Goal: Information Seeking & Learning: Learn about a topic

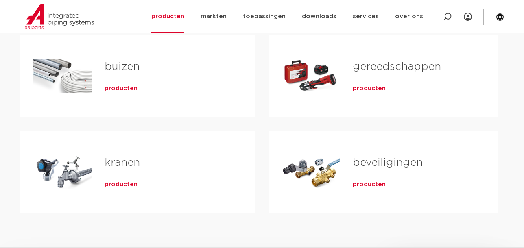
scroll to position [246, 0]
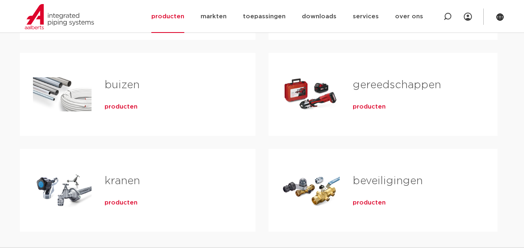
click at [112, 109] on span "producten" at bounding box center [121, 107] width 33 height 8
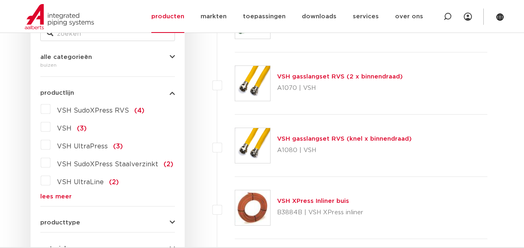
scroll to position [197, 0]
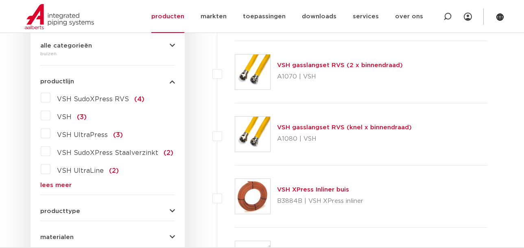
click at [63, 182] on link "lees meer" at bounding box center [107, 185] width 135 height 6
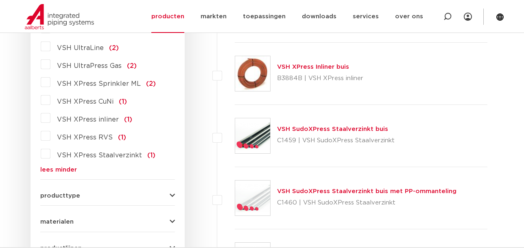
scroll to position [345, 0]
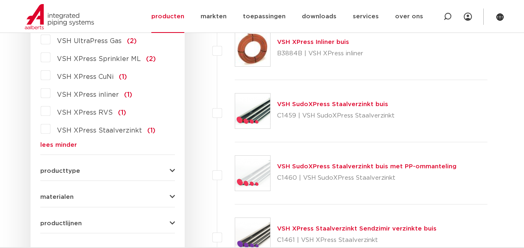
click at [68, 171] on span "producttype" at bounding box center [60, 171] width 40 height 6
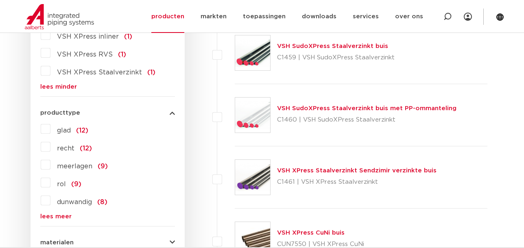
scroll to position [419, 0]
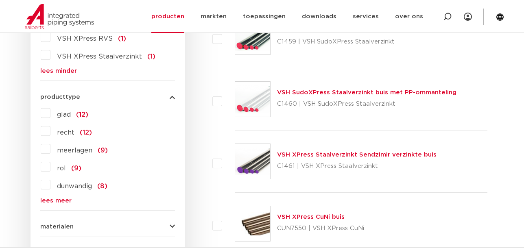
click at [76, 153] on span "meerlagen" at bounding box center [74, 150] width 35 height 7
click at [0, 0] on input "meerlagen (9)" at bounding box center [0, 0] width 0 height 0
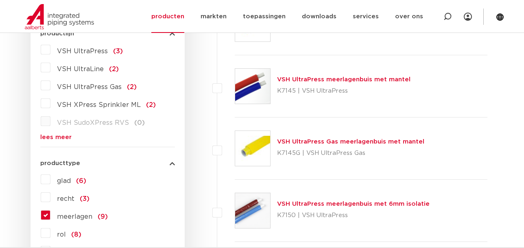
scroll to position [246, 0]
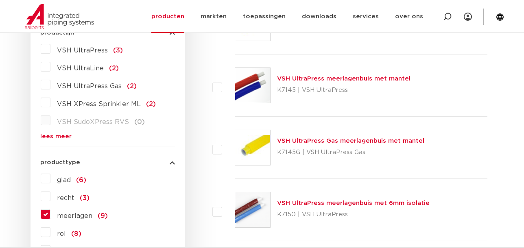
click at [261, 83] on img at bounding box center [252, 85] width 35 height 35
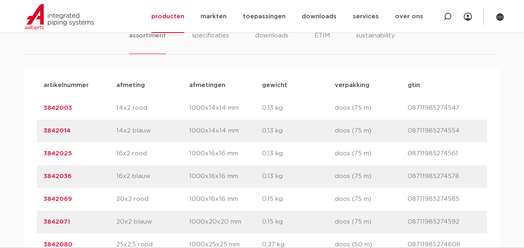
scroll to position [493, 0]
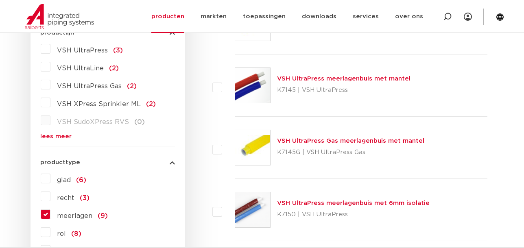
scroll to position [246, 0]
click at [316, 76] on link "VSH UltraPress meerlagenbuis met mantel" at bounding box center [343, 79] width 133 height 6
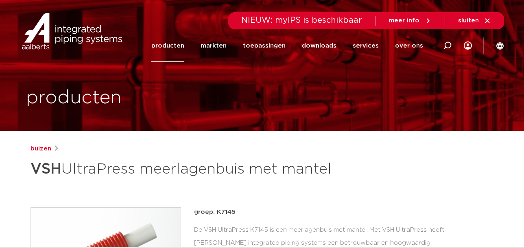
click at [167, 47] on link "producten" at bounding box center [167, 45] width 33 height 33
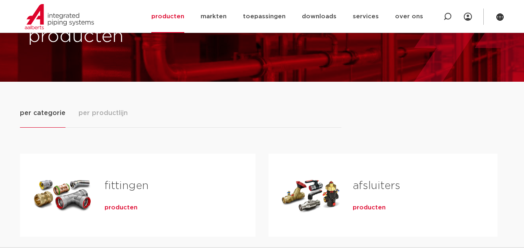
click at [116, 115] on span "per productlijn" at bounding box center [102, 113] width 49 height 10
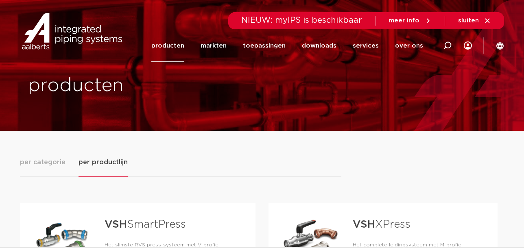
click at [183, 47] on link "producten" at bounding box center [167, 45] width 33 height 33
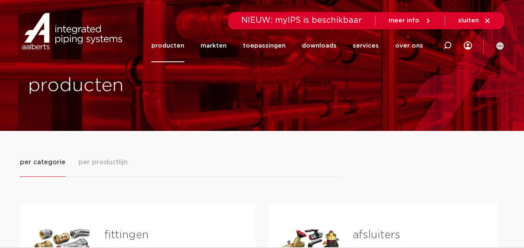
click at [182, 44] on link "producten" at bounding box center [167, 45] width 33 height 33
click at [169, 46] on link "producten" at bounding box center [167, 45] width 33 height 33
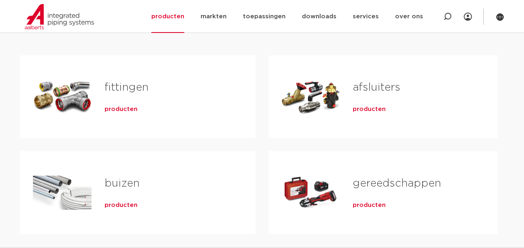
scroll to position [148, 0]
click at [120, 205] on span "producten" at bounding box center [121, 205] width 33 height 8
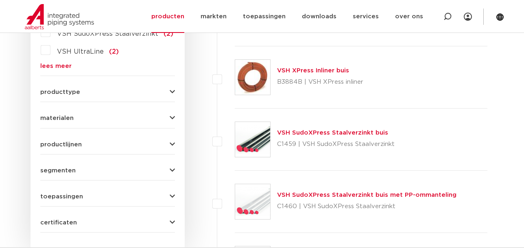
scroll to position [320, 0]
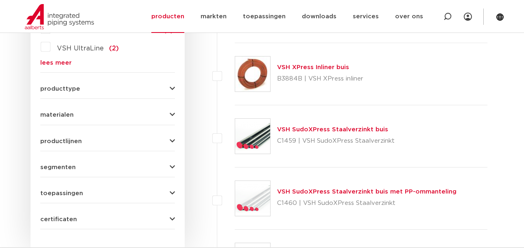
click at [170, 138] on icon "button" at bounding box center [172, 141] width 5 height 6
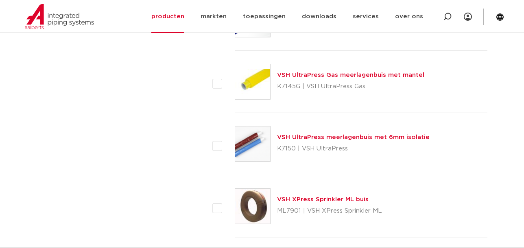
scroll to position [813, 0]
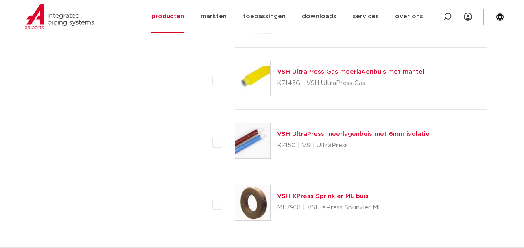
click at [251, 141] on img at bounding box center [252, 140] width 35 height 35
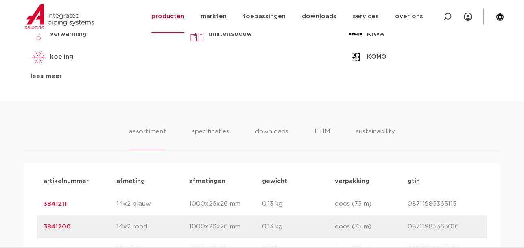
scroll to position [419, 0]
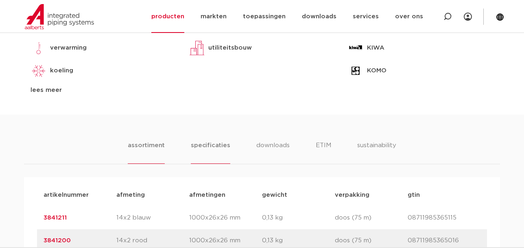
click at [213, 146] on li "specificaties" at bounding box center [210, 152] width 39 height 23
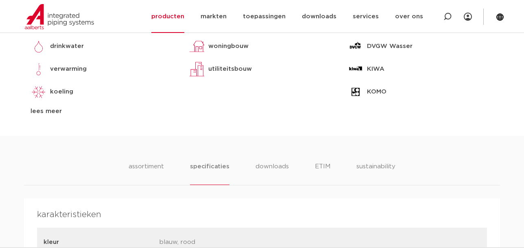
scroll to position [370, 0]
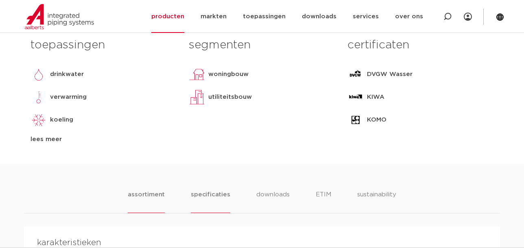
click at [152, 197] on li "assortiment" at bounding box center [146, 201] width 37 height 23
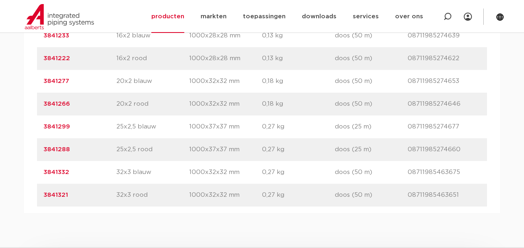
scroll to position [665, 0]
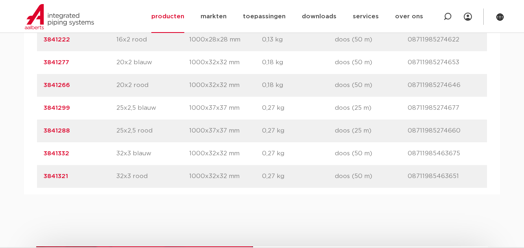
click at [51, 151] on link "3841332" at bounding box center [57, 153] width 26 height 6
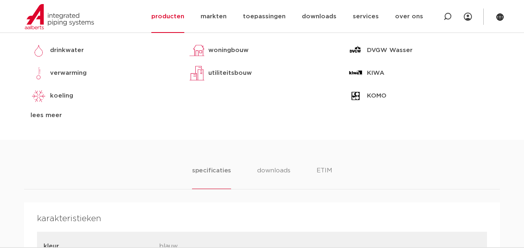
scroll to position [394, 0]
click at [270, 169] on li "downloads" at bounding box center [274, 177] width 34 height 23
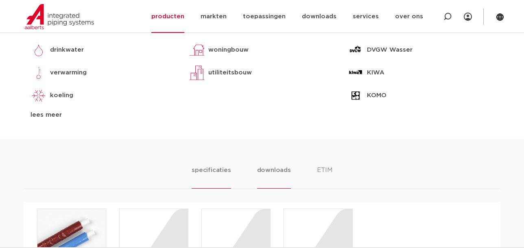
click at [227, 171] on li "specificaties" at bounding box center [211, 177] width 39 height 23
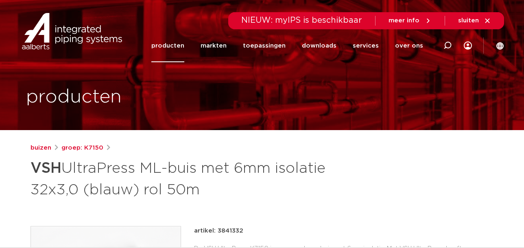
scroll to position [0, 0]
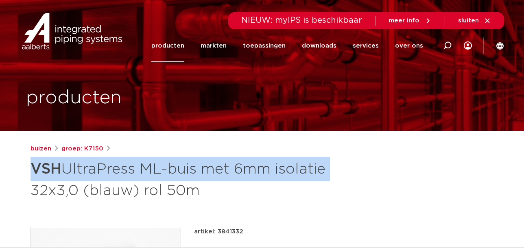
drag, startPoint x: 31, startPoint y: 169, endPoint x: 333, endPoint y: 179, distance: 301.5
click at [333, 179] on h1 "VSH UltraPress ML-buis met 6mm isolatie 32x3,0 (blauw) rol 50m" at bounding box center [183, 179] width 305 height 44
click at [41, 148] on link "buizen" at bounding box center [41, 149] width 21 height 10
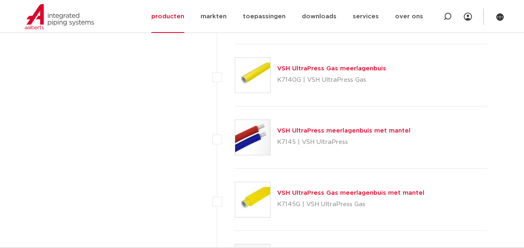
scroll to position [690, 0]
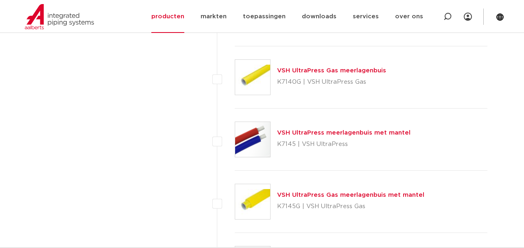
click at [260, 144] on img at bounding box center [252, 139] width 35 height 35
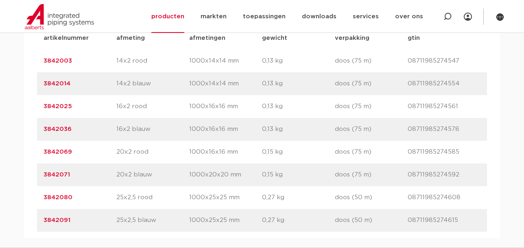
scroll to position [567, 0]
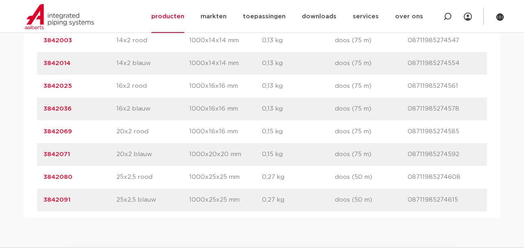
click at [60, 198] on link "3842091" at bounding box center [57, 200] width 27 height 6
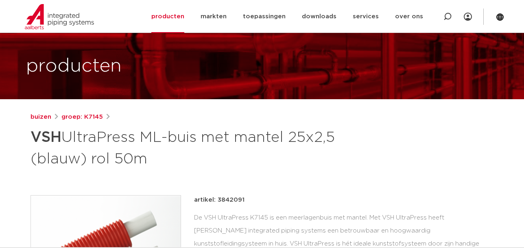
scroll to position [24, 0]
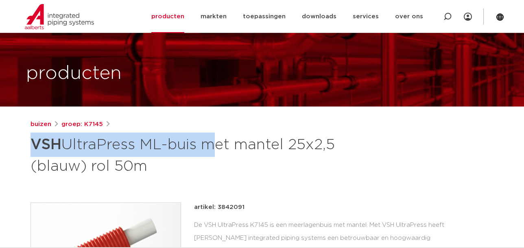
drag, startPoint x: 31, startPoint y: 144, endPoint x: 203, endPoint y: 147, distance: 172.5
click at [203, 147] on h1 "VSH UltraPress ML-buis met mantel 25x2,5 (blauw) rol 50m" at bounding box center [183, 155] width 305 height 44
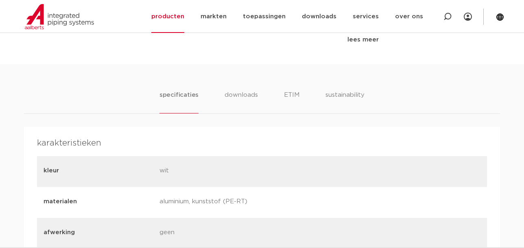
scroll to position [493, 0]
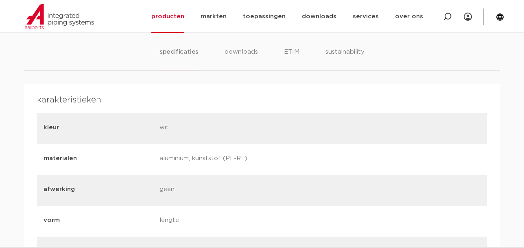
click at [184, 52] on li "specificaties" at bounding box center [178, 58] width 39 height 23
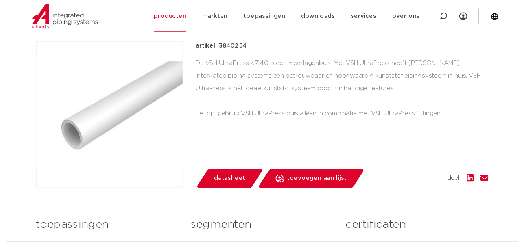
scroll to position [172, 0]
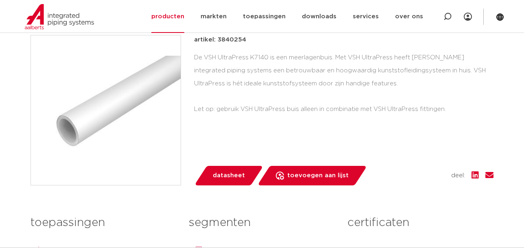
click at [218, 177] on span "datasheet" at bounding box center [229, 175] width 32 height 13
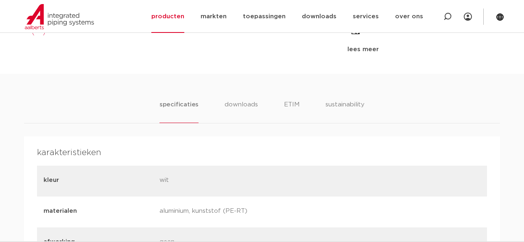
scroll to position [468, 0]
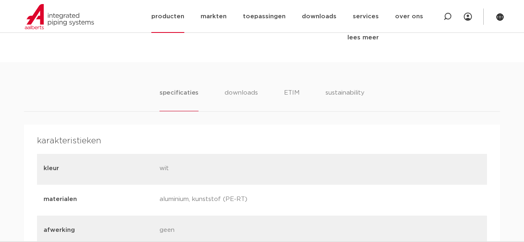
click at [175, 17] on link "producten" at bounding box center [167, 16] width 33 height 33
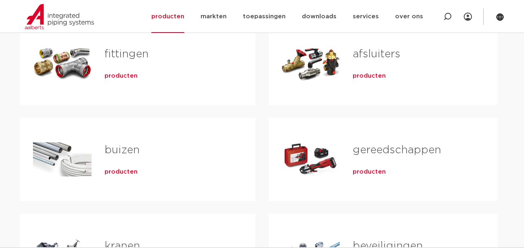
scroll to position [172, 0]
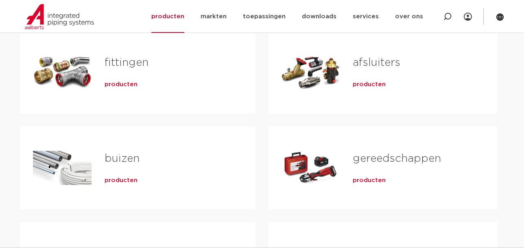
click at [66, 175] on div "Tabs. Open items met enter of spatie, sluit af met escape en navigeer met de pi…" at bounding box center [62, 167] width 59 height 57
click at [126, 182] on span "producten" at bounding box center [121, 181] width 33 height 8
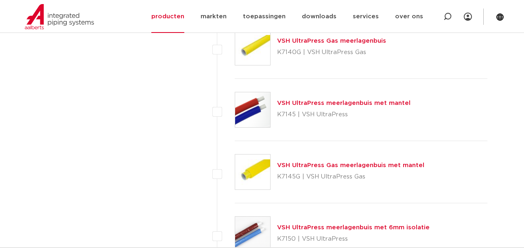
scroll to position [764, 0]
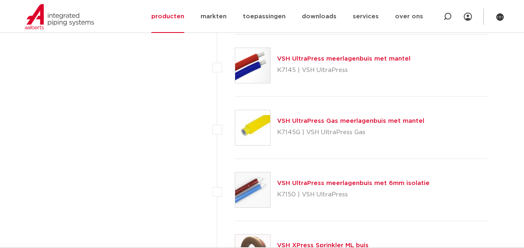
click at [284, 180] on link "VSH UltraPress meerlagenbuis met 6mm isolatie" at bounding box center [353, 183] width 153 height 6
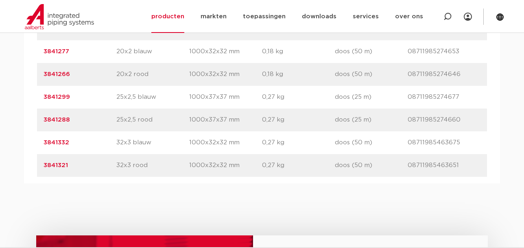
scroll to position [715, 0]
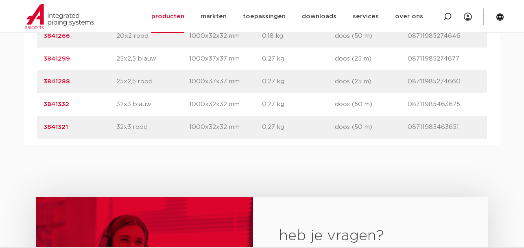
click at [53, 126] on link "3841321" at bounding box center [56, 127] width 24 height 6
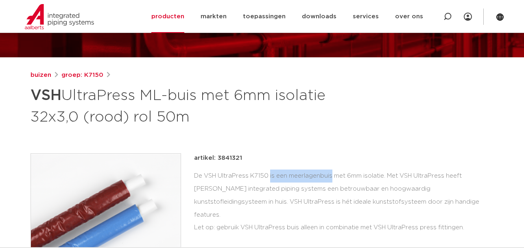
drag, startPoint x: 206, startPoint y: 177, endPoint x: 267, endPoint y: 174, distance: 61.5
click at [267, 174] on div "De VSH UltraPress K7150 is een meerlagenbuis met 6mm isolatie. Met VSH UltraPre…" at bounding box center [343, 202] width 299 height 65
click at [221, 17] on link "markten" at bounding box center [214, 16] width 26 height 33
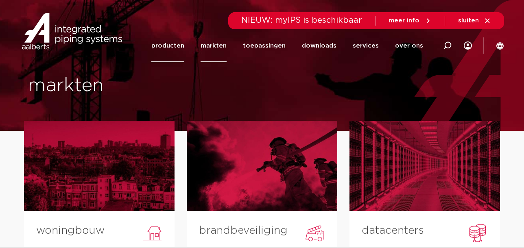
click at [170, 45] on link "producten" at bounding box center [167, 45] width 33 height 33
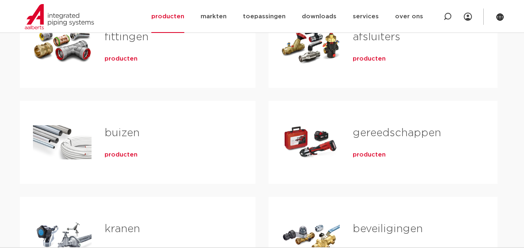
scroll to position [271, 0]
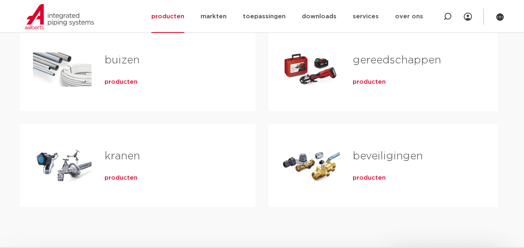
click at [82, 81] on div "Tabs. Open items met enter of spatie, sluit af met escape en navigeer met de pi…" at bounding box center [62, 69] width 59 height 57
click at [108, 80] on span "producten" at bounding box center [121, 82] width 33 height 8
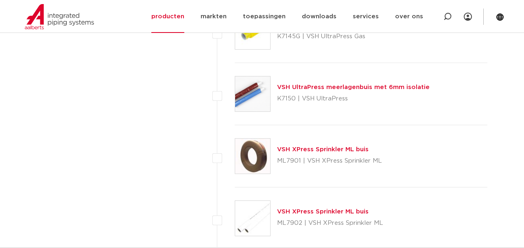
scroll to position [835, 0]
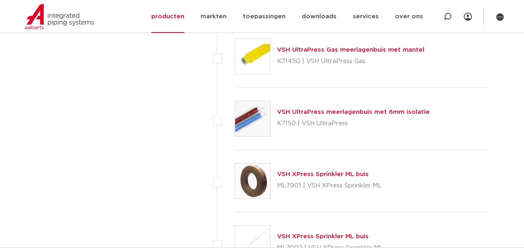
click at [279, 110] on link "VSH UltraPress meerlagenbuis met 6mm isolatie" at bounding box center [353, 112] width 153 height 6
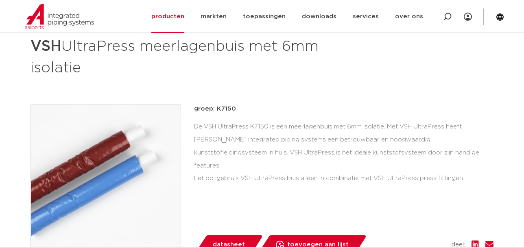
scroll to position [123, 0]
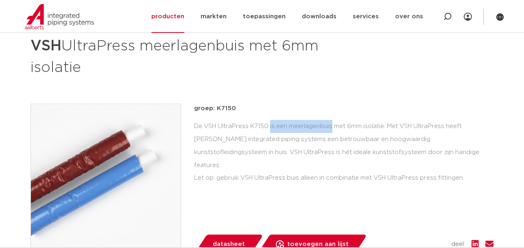
drag, startPoint x: 205, startPoint y: 125, endPoint x: 268, endPoint y: 122, distance: 63.5
click at [268, 122] on div "De VSH UltraPress K7150 is een meerlagenbuis met 6mm isolatie. Met VSH UltraPre…" at bounding box center [343, 152] width 299 height 65
